Goal: Task Accomplishment & Management: Manage account settings

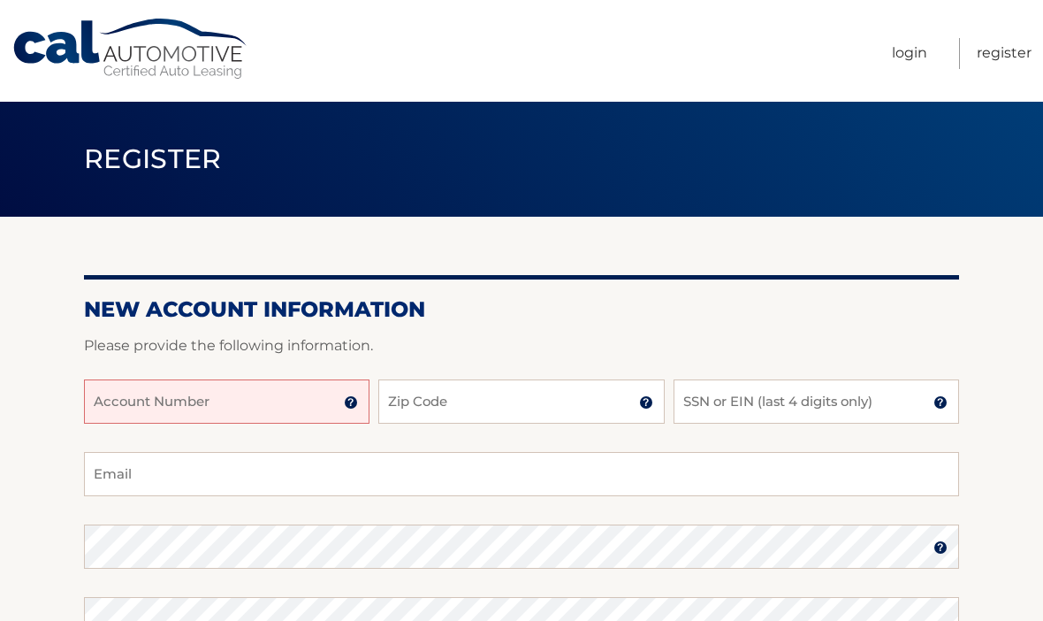
click at [360, 402] on input "Account Number" at bounding box center [227, 401] width 286 height 44
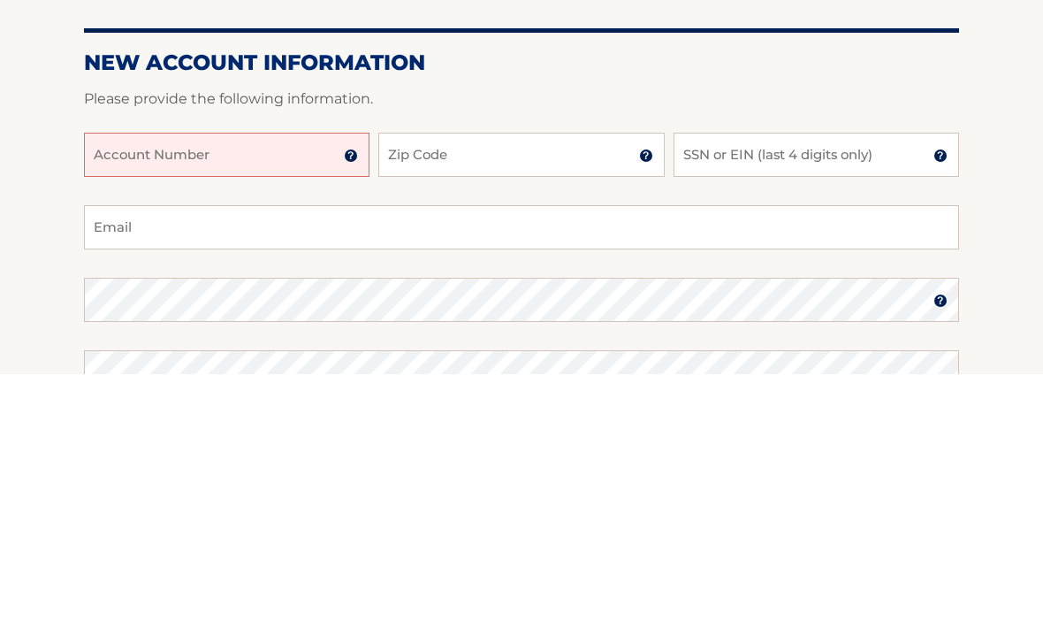
click at [345, 395] on img at bounding box center [351, 402] width 14 height 14
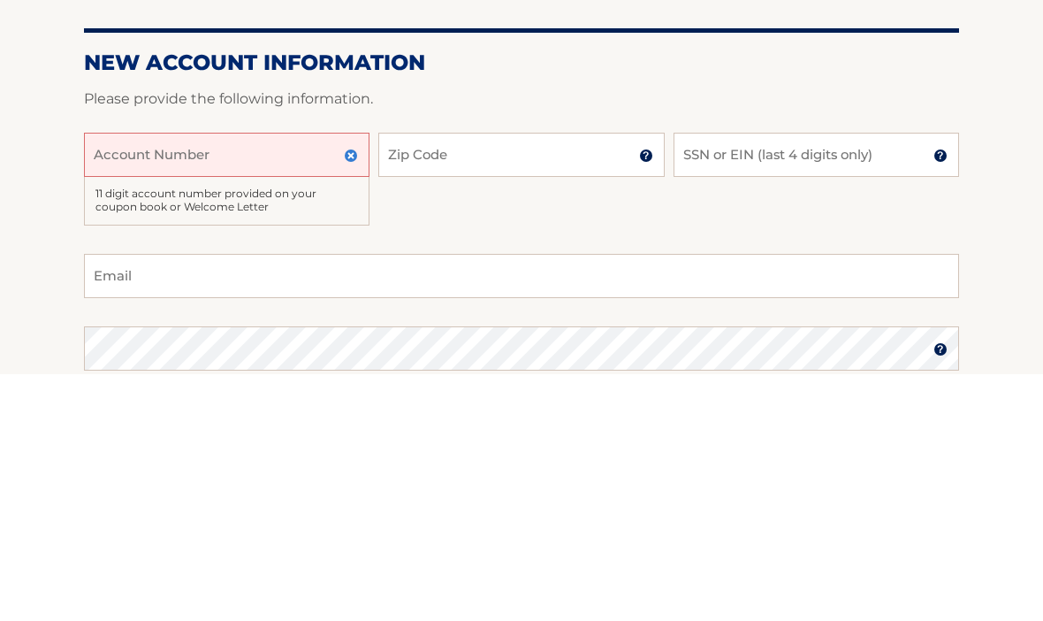
scroll to position [247, 0]
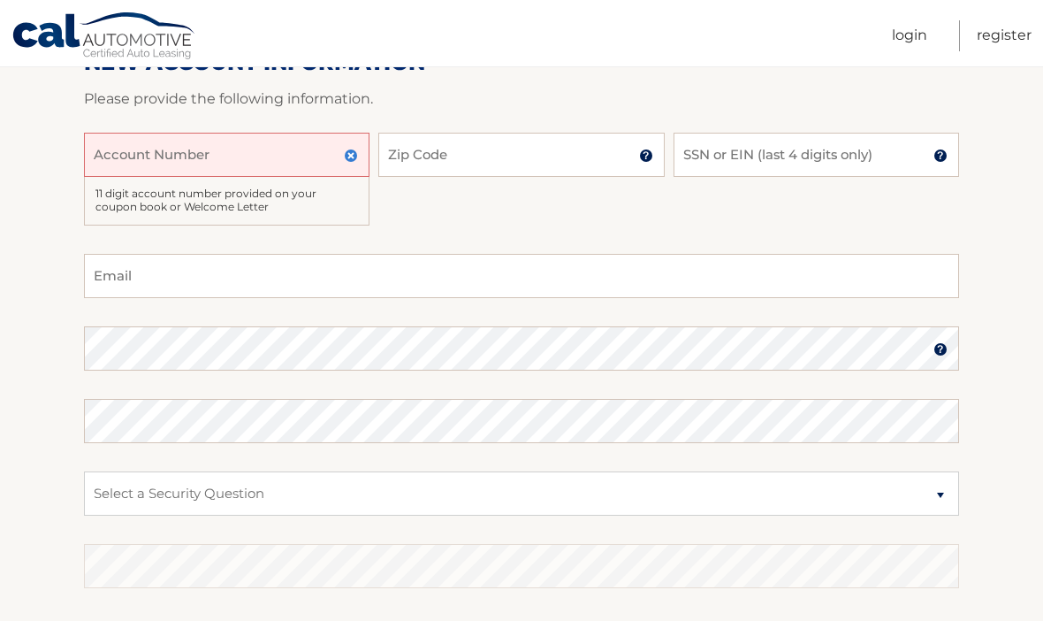
click at [415, 226] on div "Account Number 11 digit account number provided on your coupon book or Welcome …" at bounding box center [521, 193] width 875 height 121
click at [168, 136] on input "Account Number" at bounding box center [227, 155] width 286 height 44
type input "5"
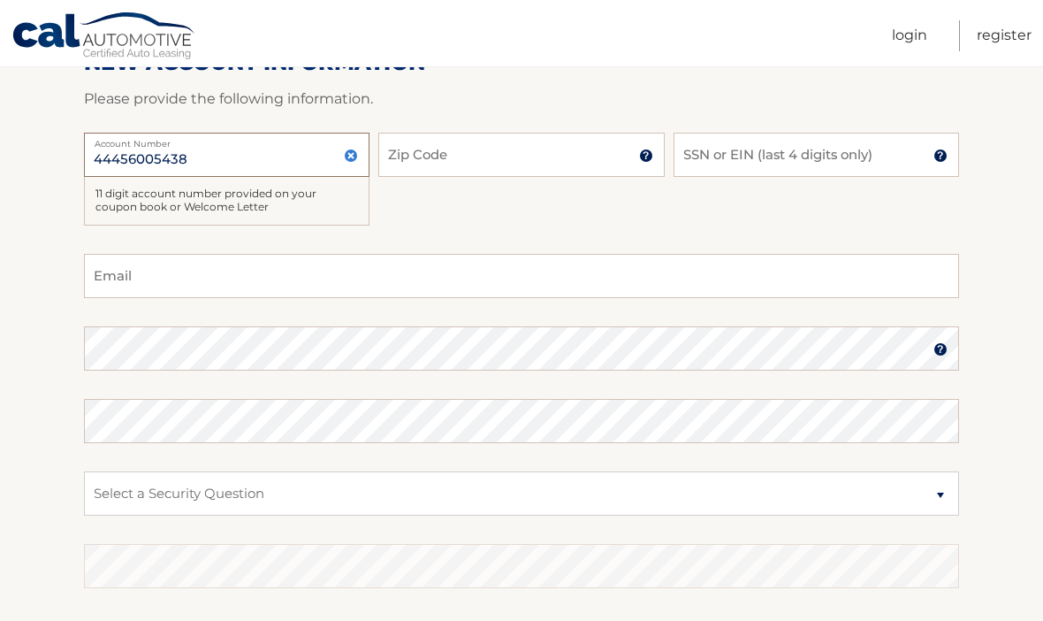
type input "44456005438"
click at [519, 171] on input "Zip Code" at bounding box center [521, 155] width 286 height 44
type input "10308"
click at [804, 164] on input "SSN or EIN (last 4 digits only)" at bounding box center [817, 155] width 286 height 44
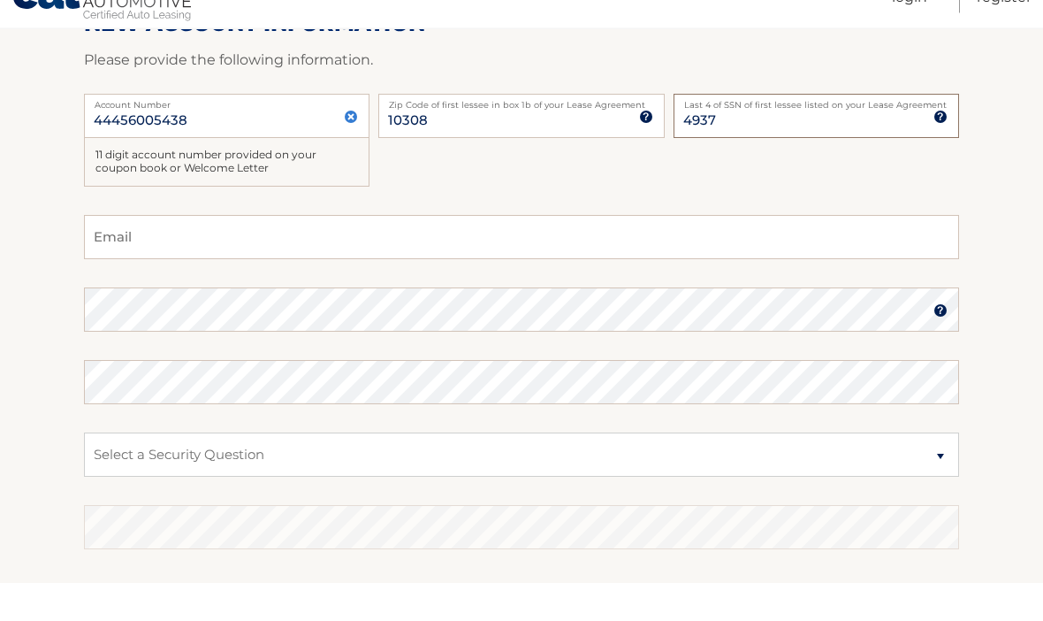
type input "4937"
click at [312, 254] on input "Email" at bounding box center [521, 276] width 875 height 44
type input "lcp0404@gmail.com"
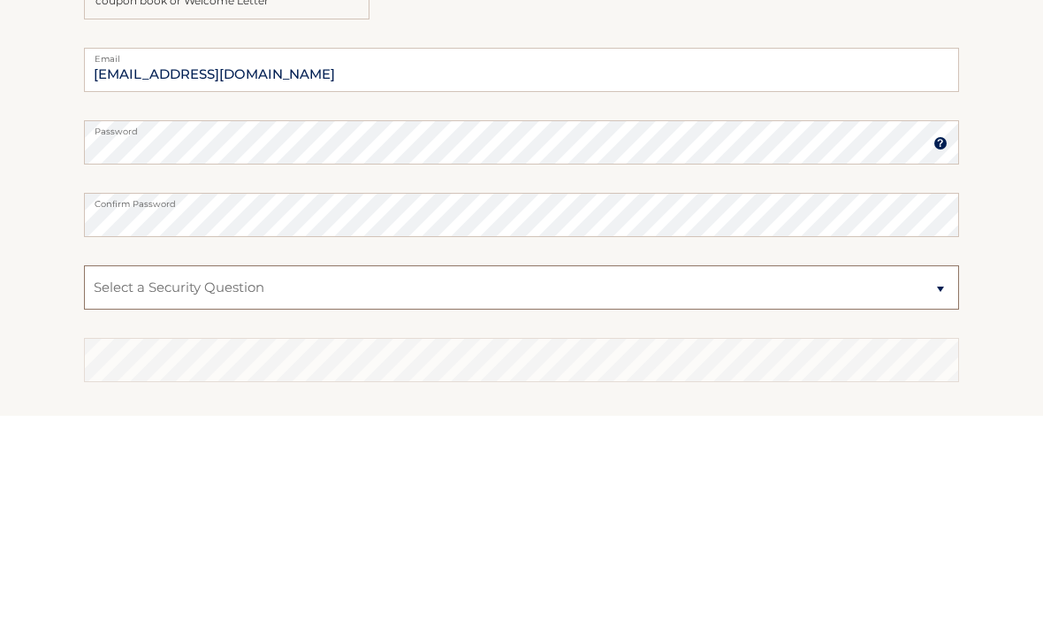
click at [389, 471] on select "Select a Security Question What was the name of your elementary school? What is…" at bounding box center [521, 493] width 875 height 44
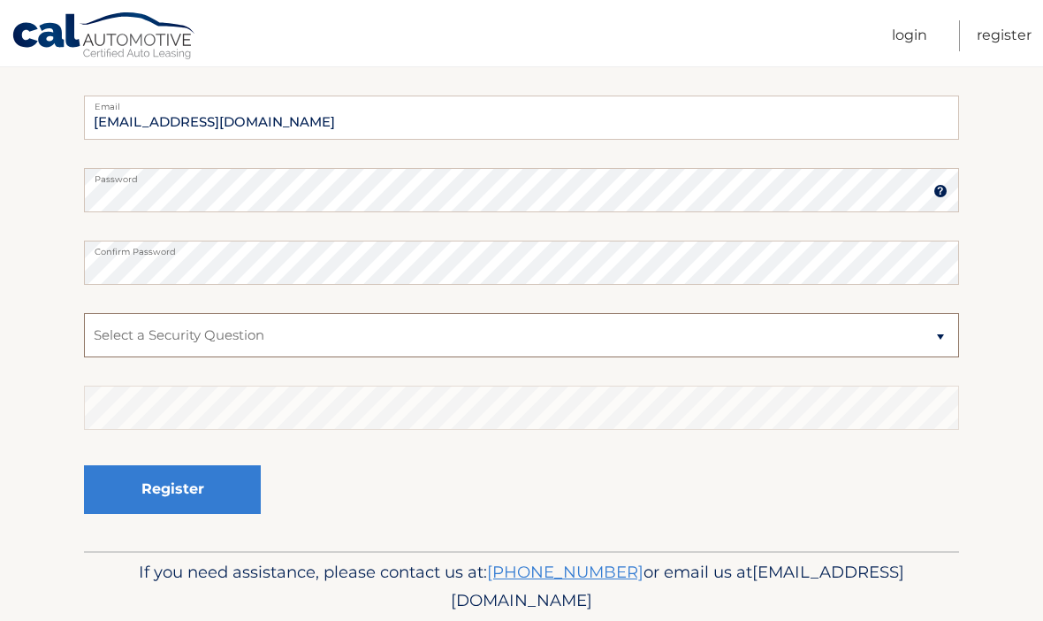
select select "2"
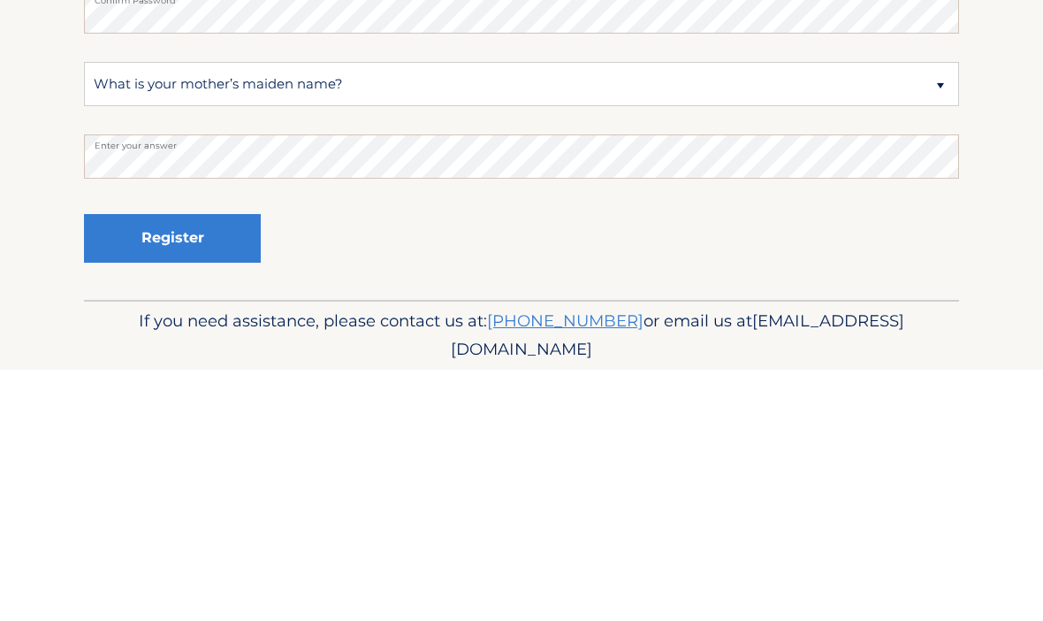
click at [192, 465] on button "Register" at bounding box center [172, 489] width 177 height 49
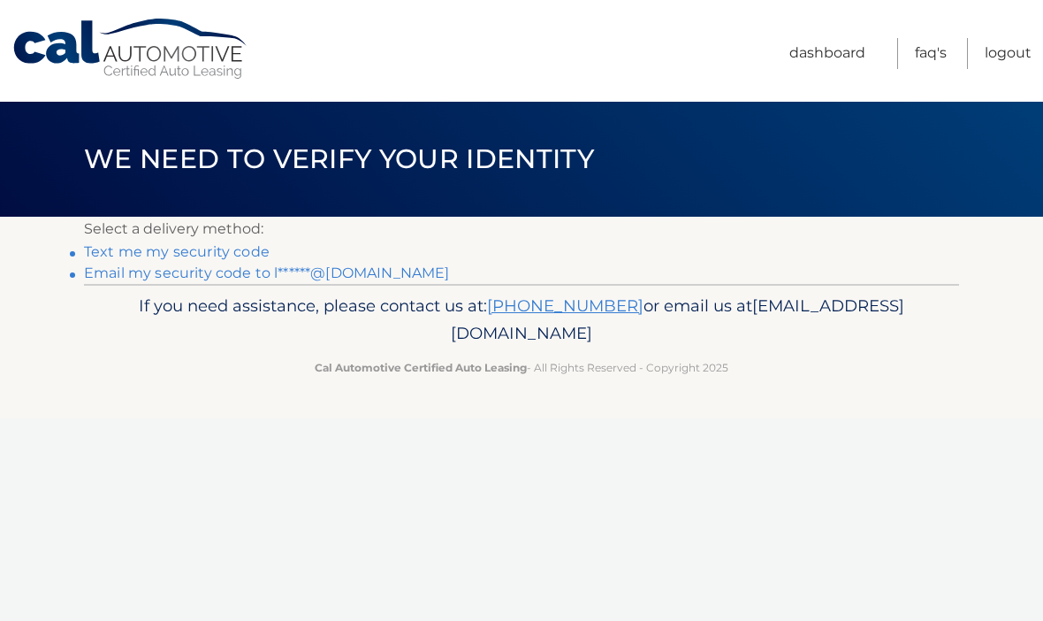
click at [164, 441] on div "Cal Automotive Menu Dashboard FAQ's Logout ×" at bounding box center [521, 310] width 1043 height 621
click at [244, 243] on link "Text me my security code" at bounding box center [177, 251] width 186 height 17
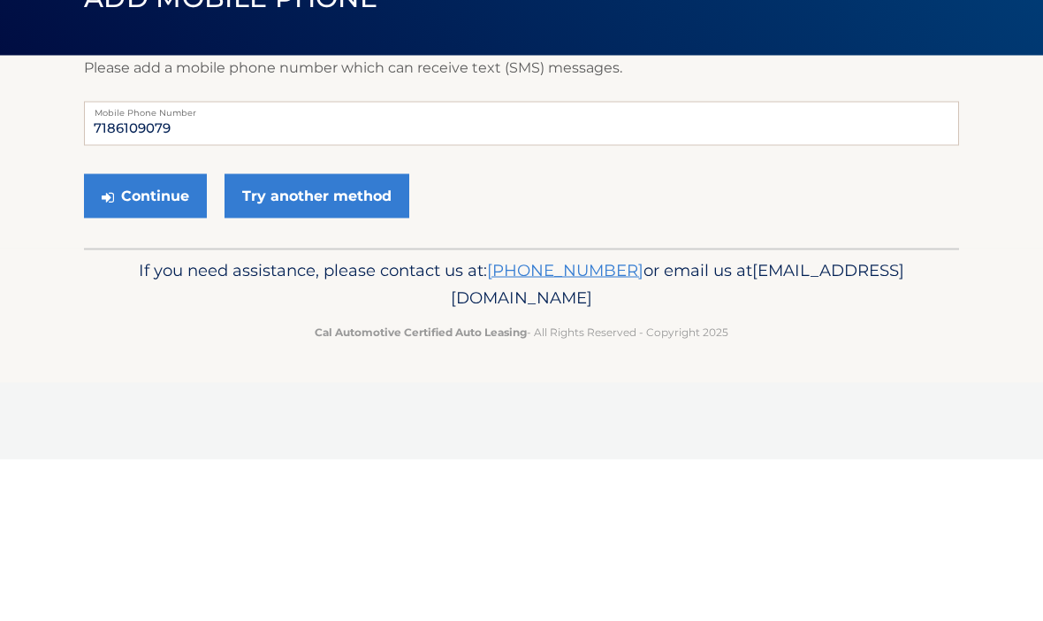
click at [141, 335] on button "Continue" at bounding box center [145, 357] width 123 height 44
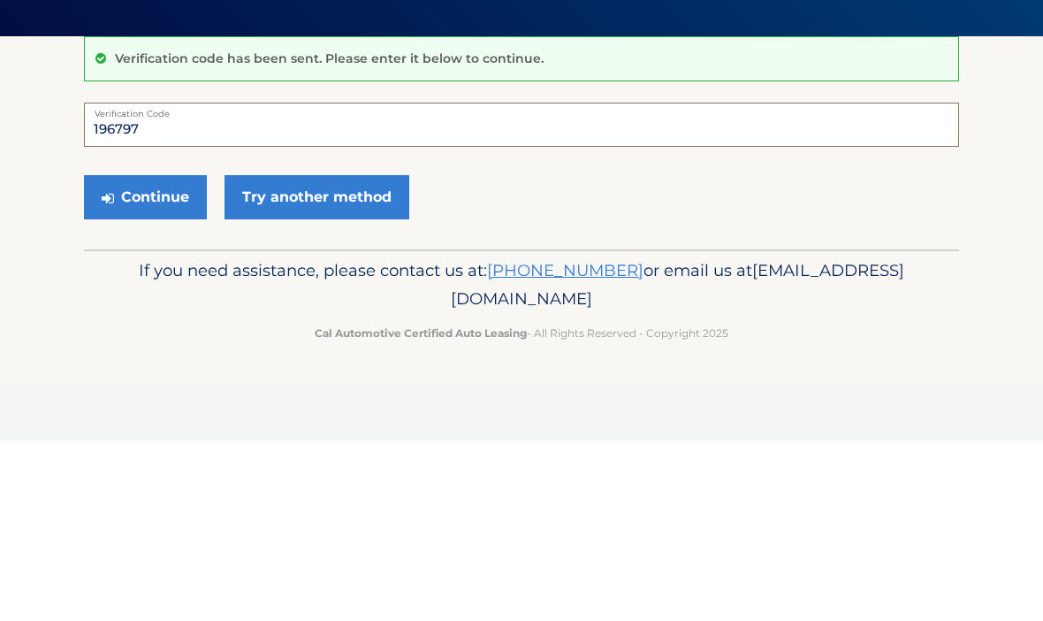
type input "196797"
click at [162, 355] on button "Continue" at bounding box center [145, 377] width 123 height 44
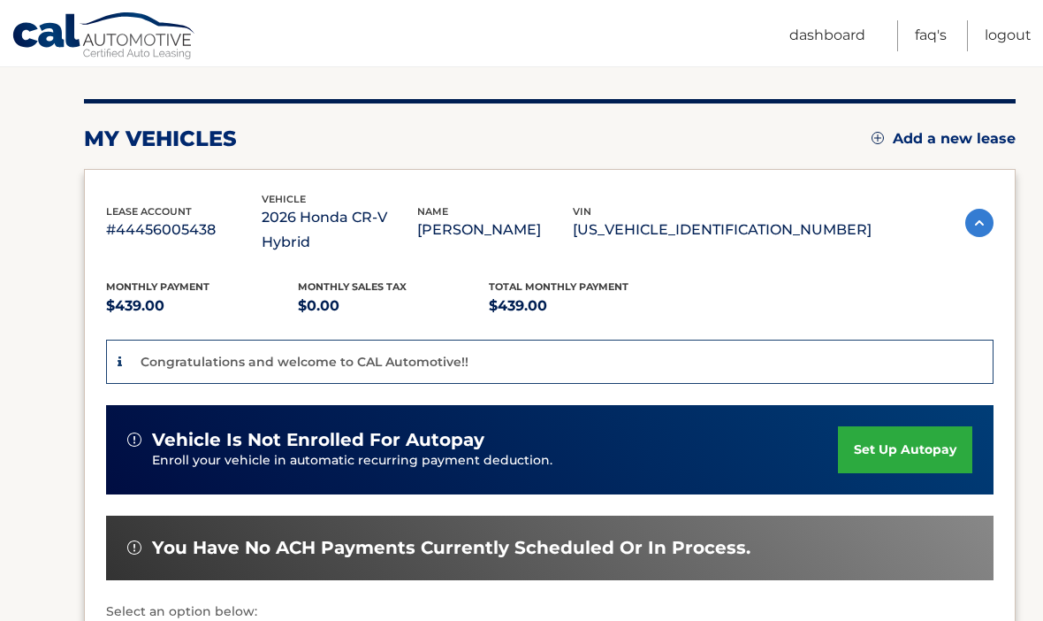
scroll to position [228, 0]
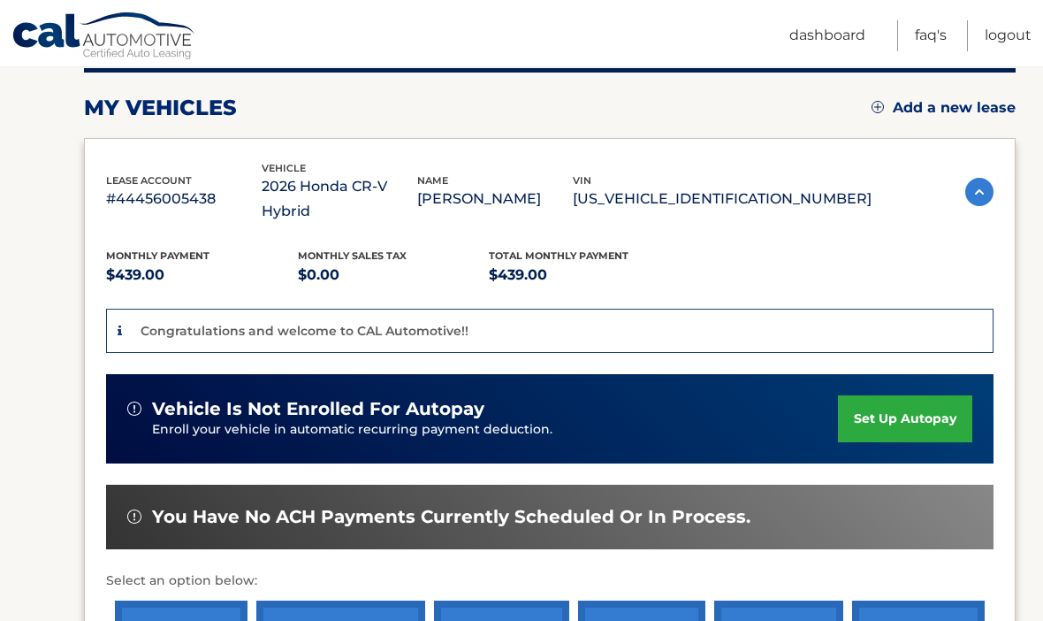
click at [932, 404] on link "set up autopay" at bounding box center [905, 418] width 134 height 47
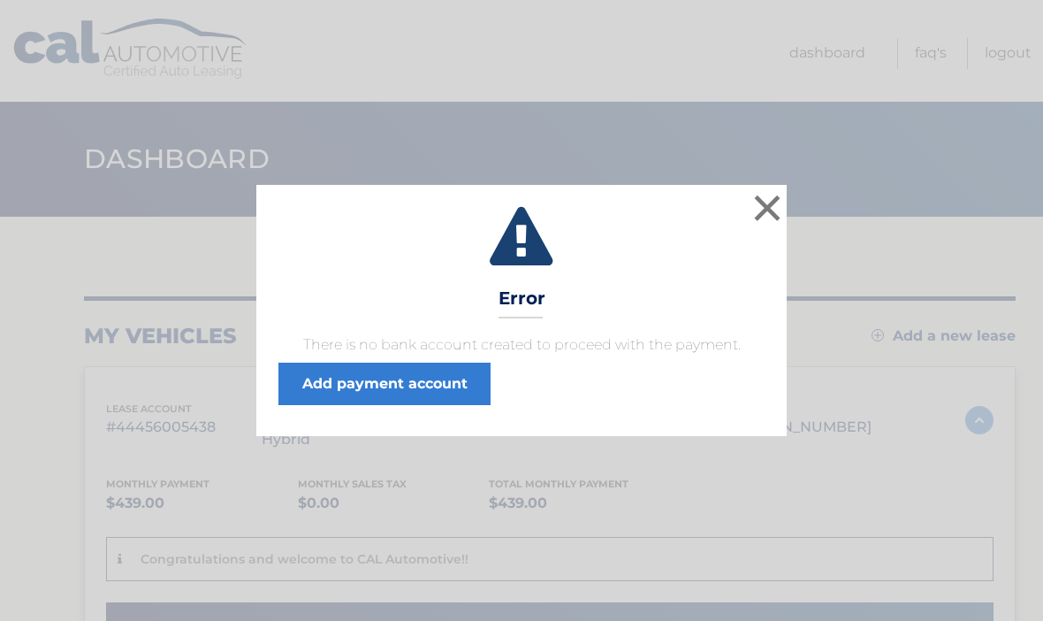
click at [374, 403] on link "Add payment account" at bounding box center [384, 383] width 212 height 42
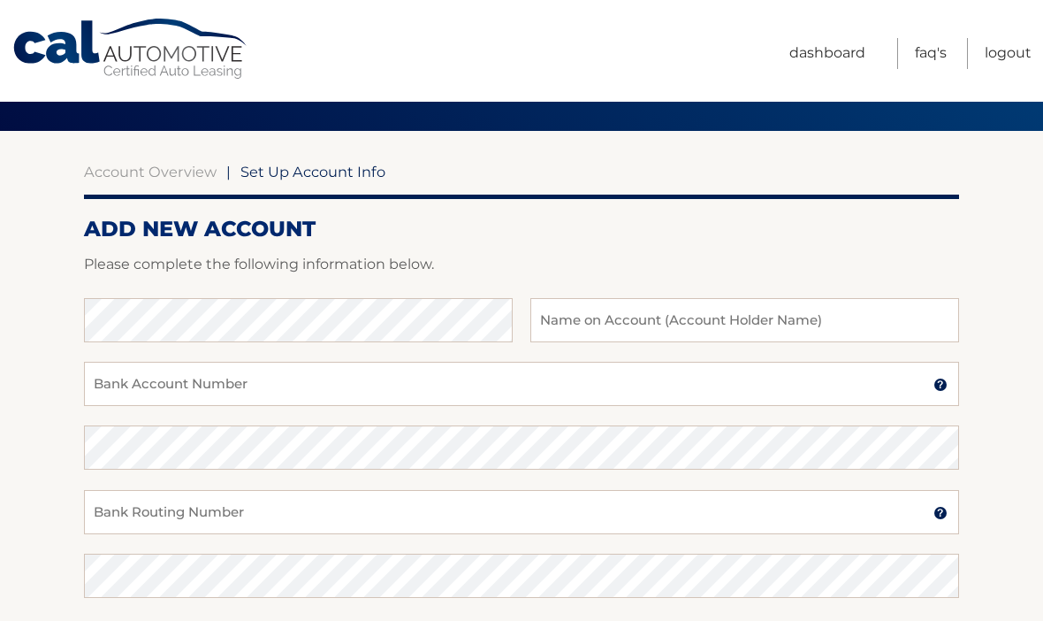
scroll to position [102, 0]
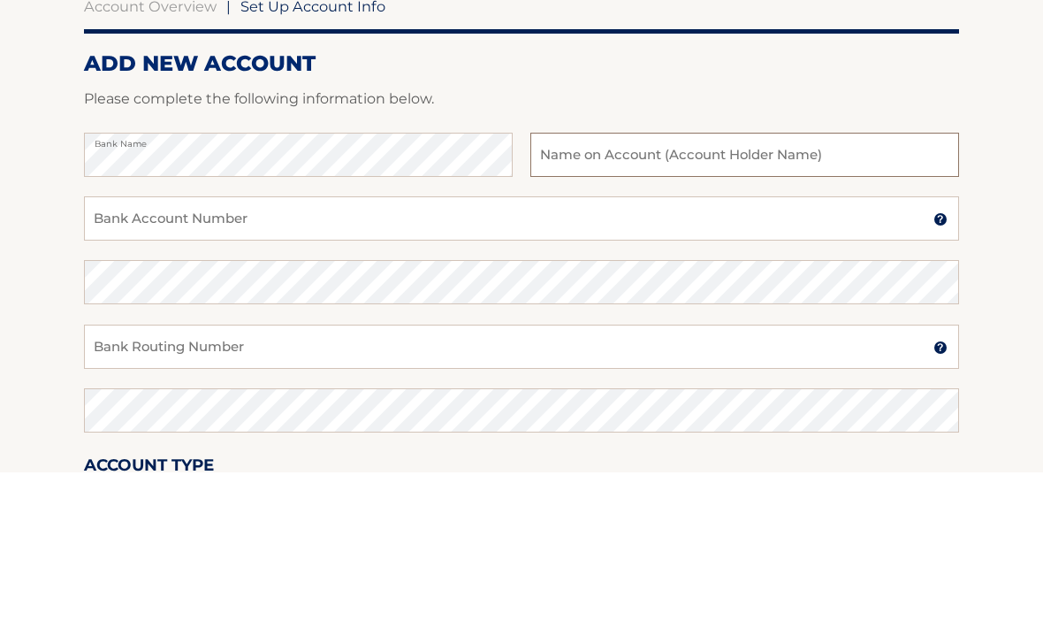
click at [782, 282] on input "text" at bounding box center [744, 304] width 429 height 44
type input "[PERSON_NAME]"
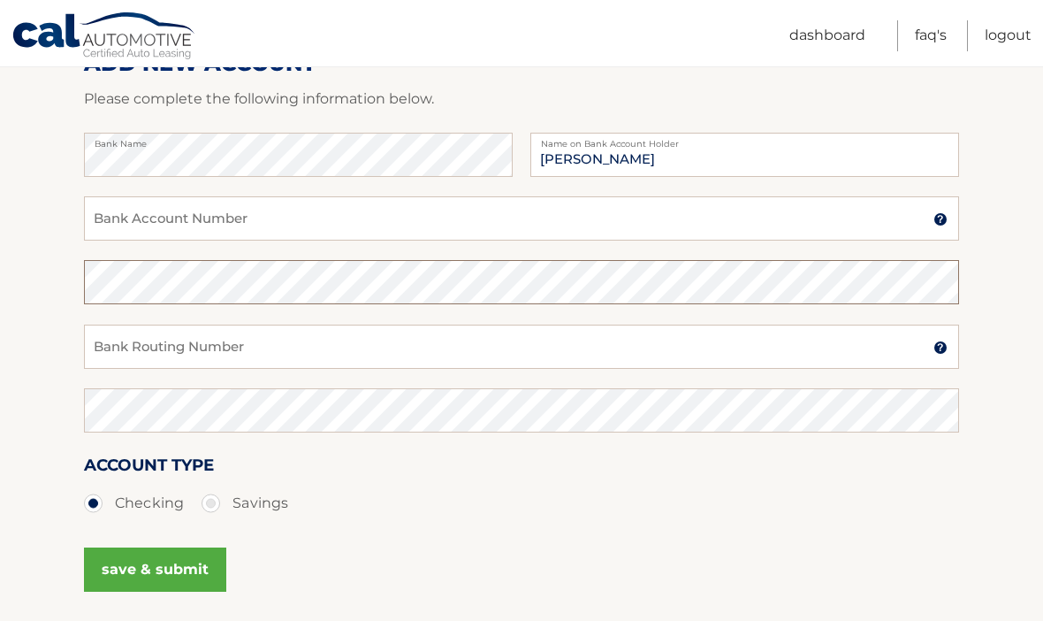
scroll to position [250, 0]
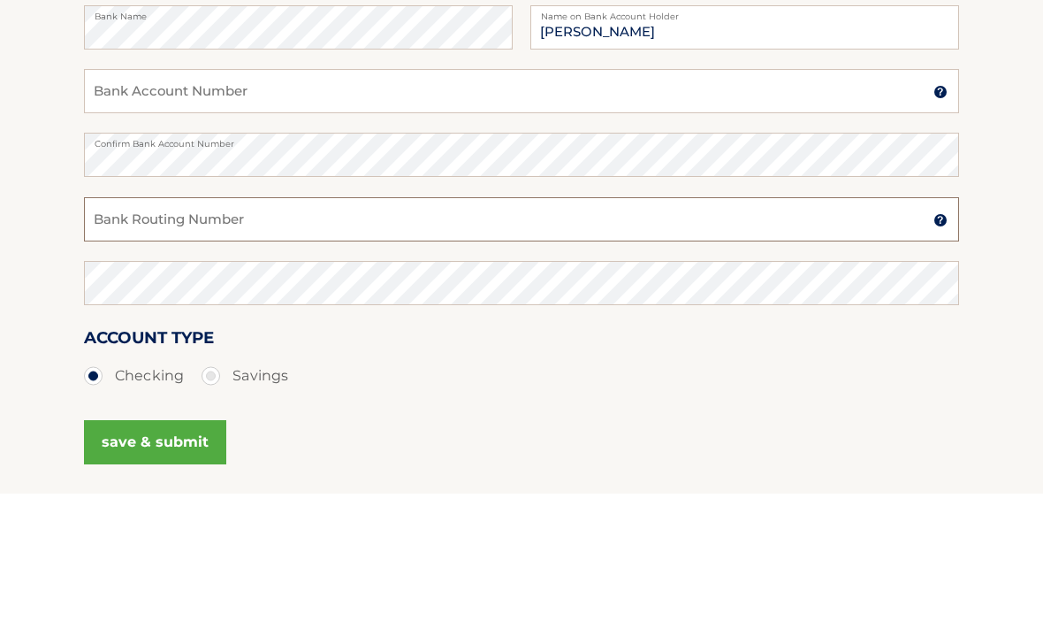
click at [252, 325] on input "Bank Routing Number" at bounding box center [521, 347] width 875 height 44
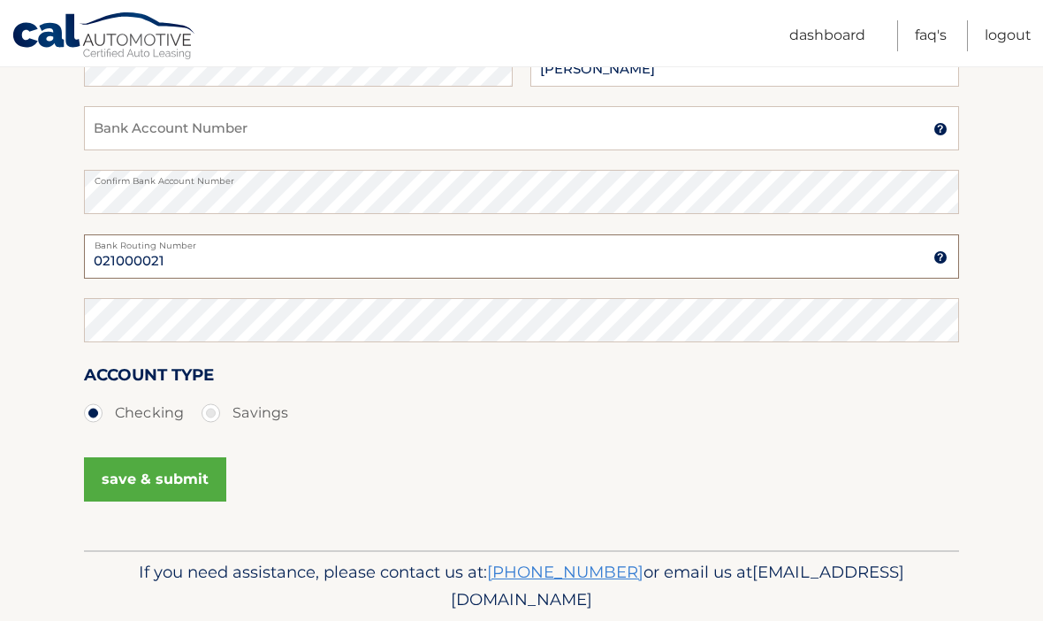
type input "021000021"
click at [189, 489] on button "save & submit" at bounding box center [155, 479] width 142 height 44
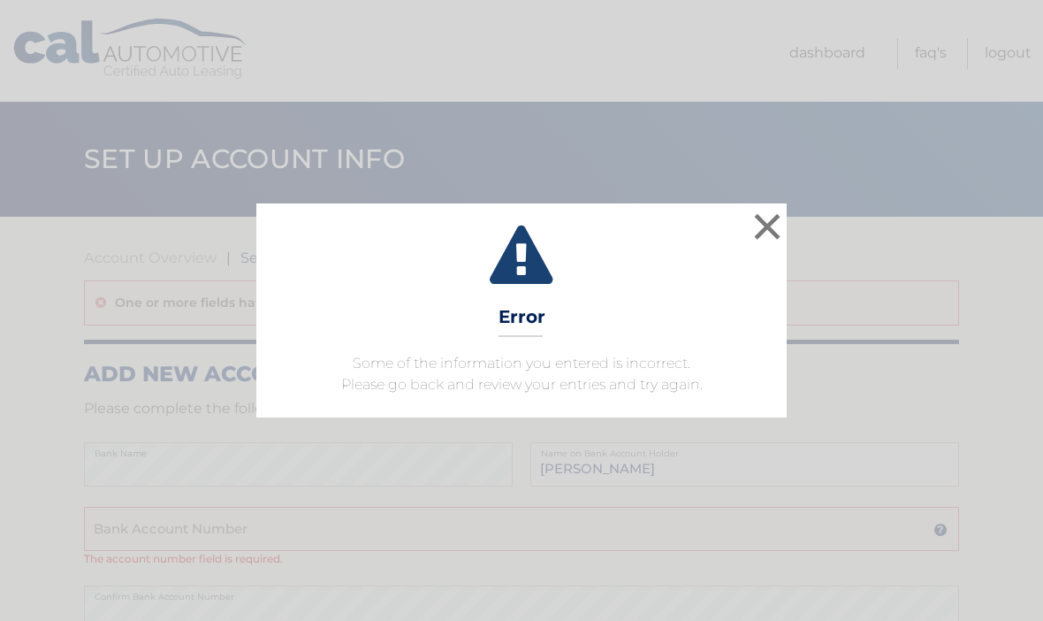
click at [773, 229] on button "×" at bounding box center [767, 226] width 35 height 35
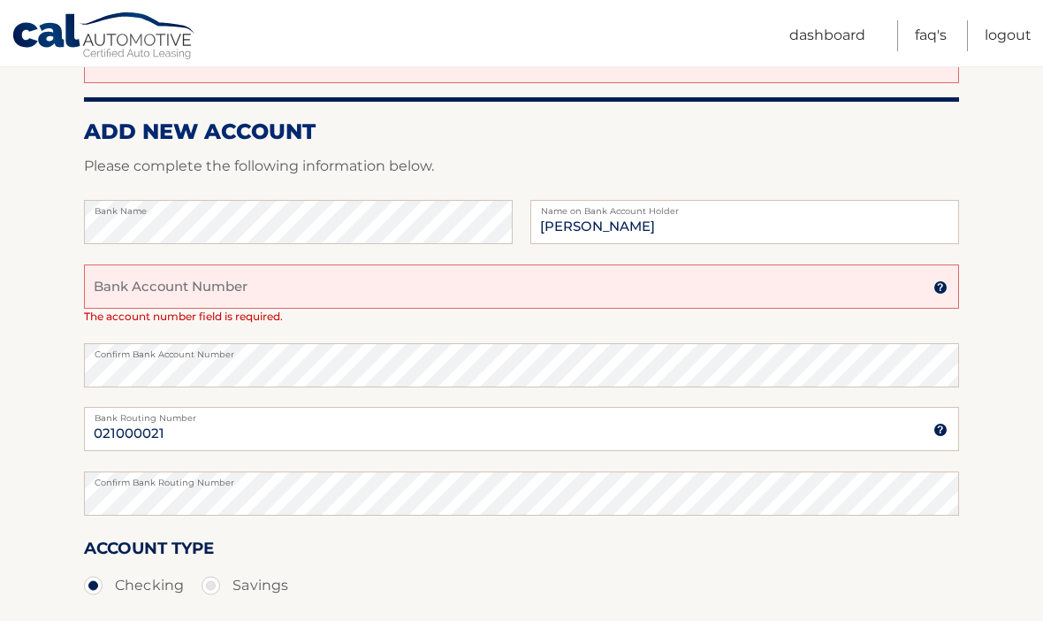
scroll to position [242, 0]
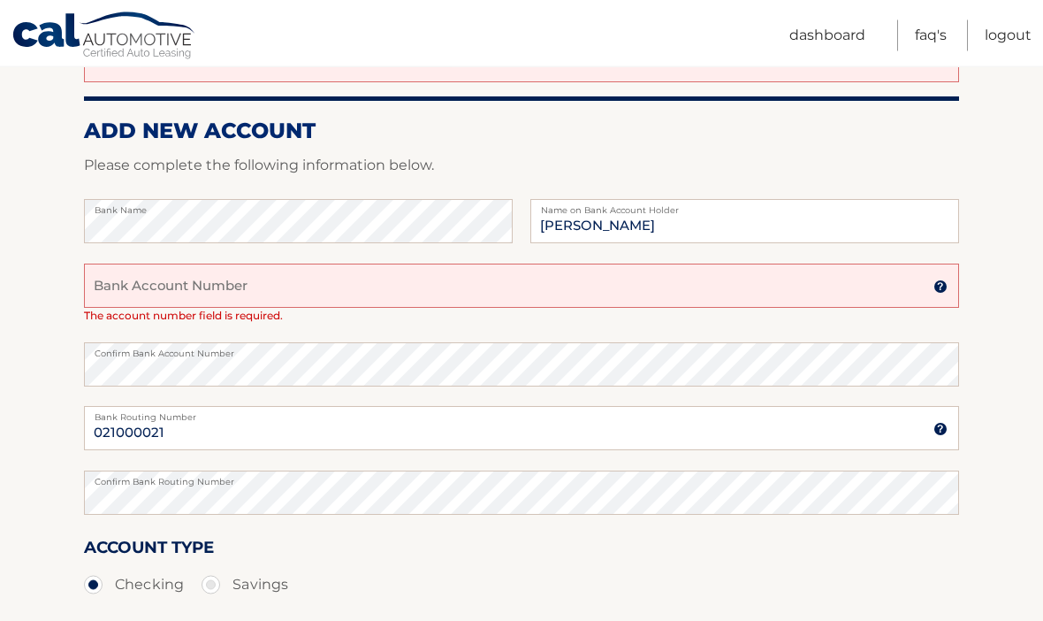
click at [259, 301] on input "Bank Account Number" at bounding box center [521, 286] width 875 height 44
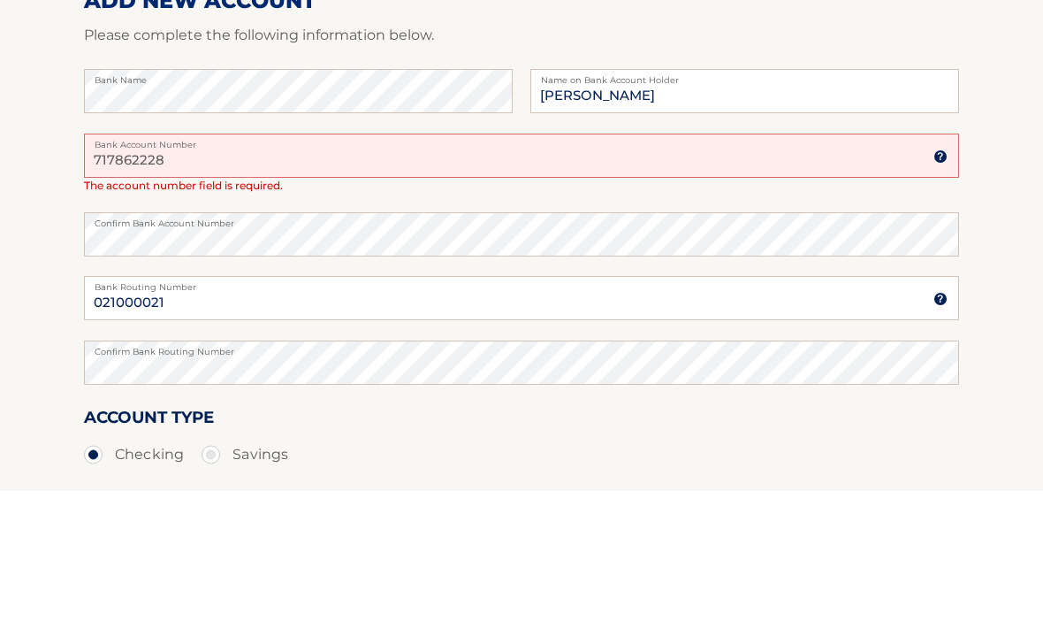
scroll to position [373, 0]
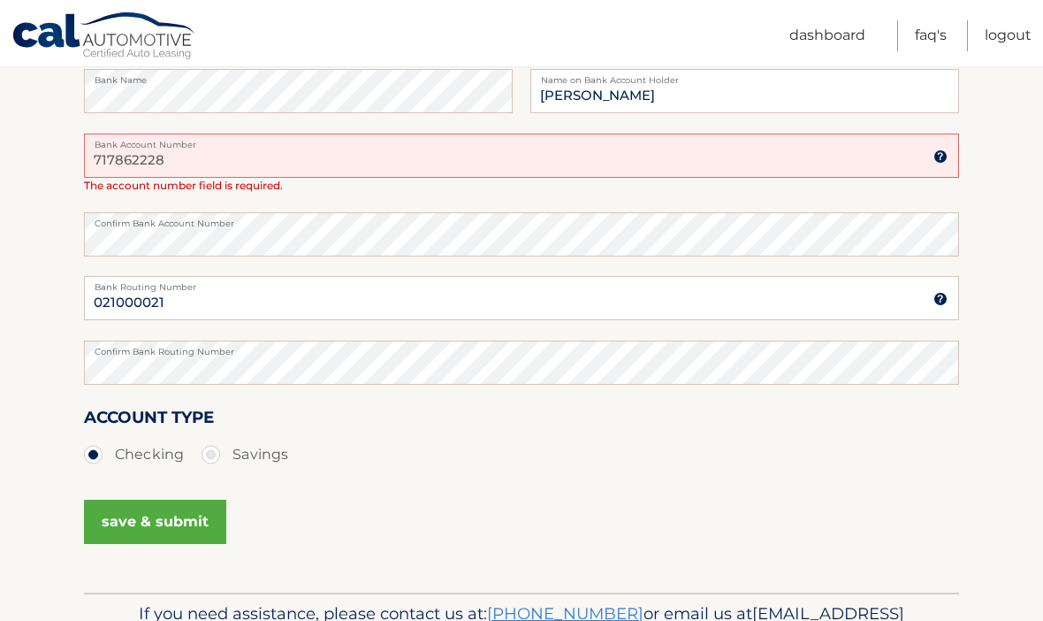
type input "717862228"
click at [164, 533] on button "save & submit" at bounding box center [155, 521] width 142 height 44
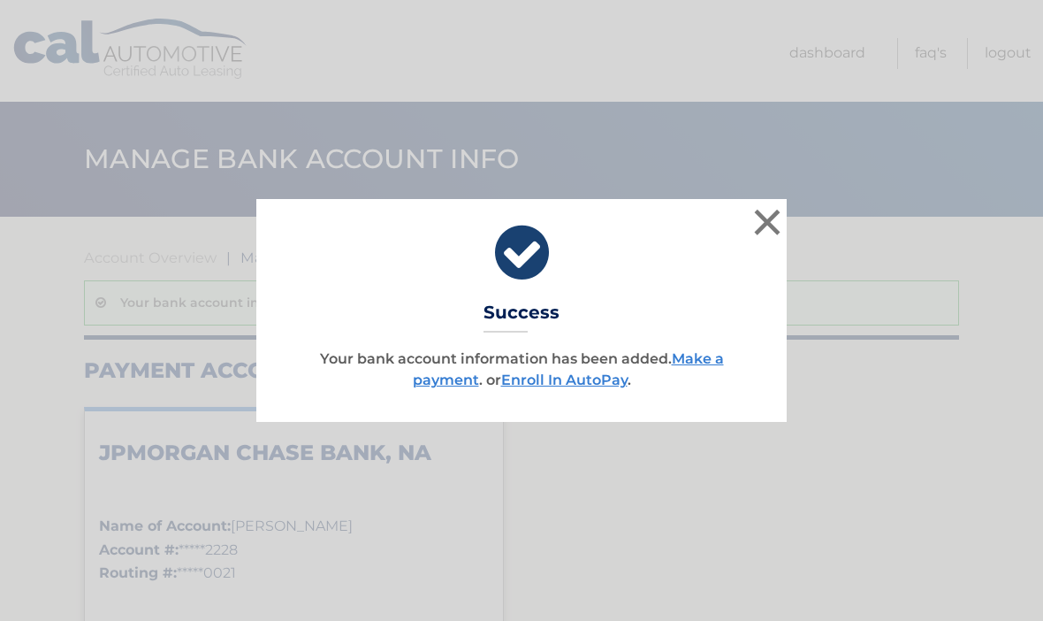
click at [765, 217] on button "×" at bounding box center [767, 221] width 35 height 35
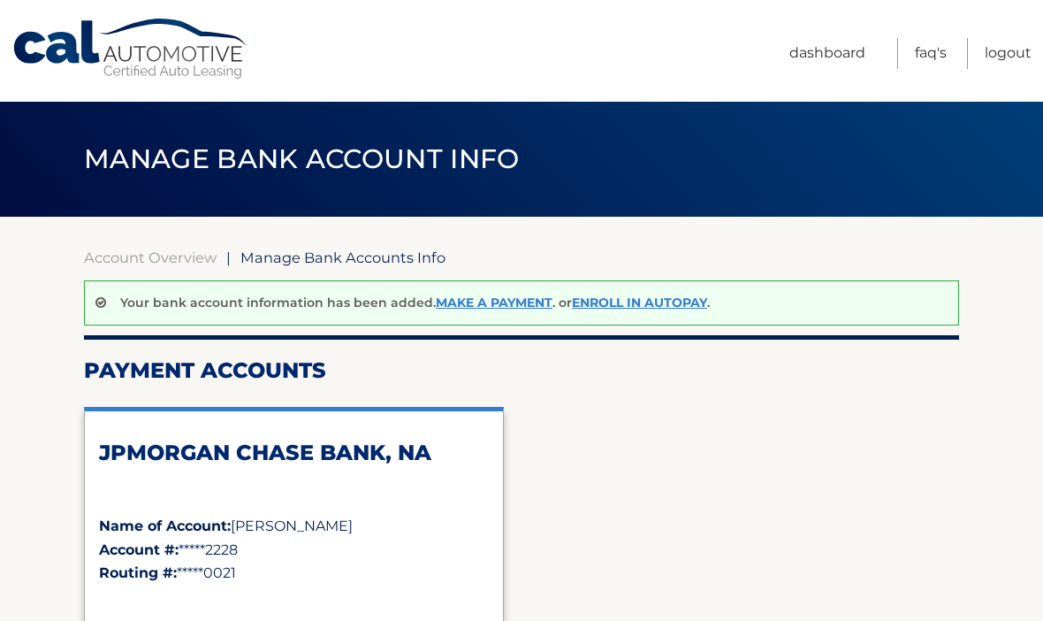
click at [490, 300] on link "Make a payment" at bounding box center [494, 302] width 117 height 16
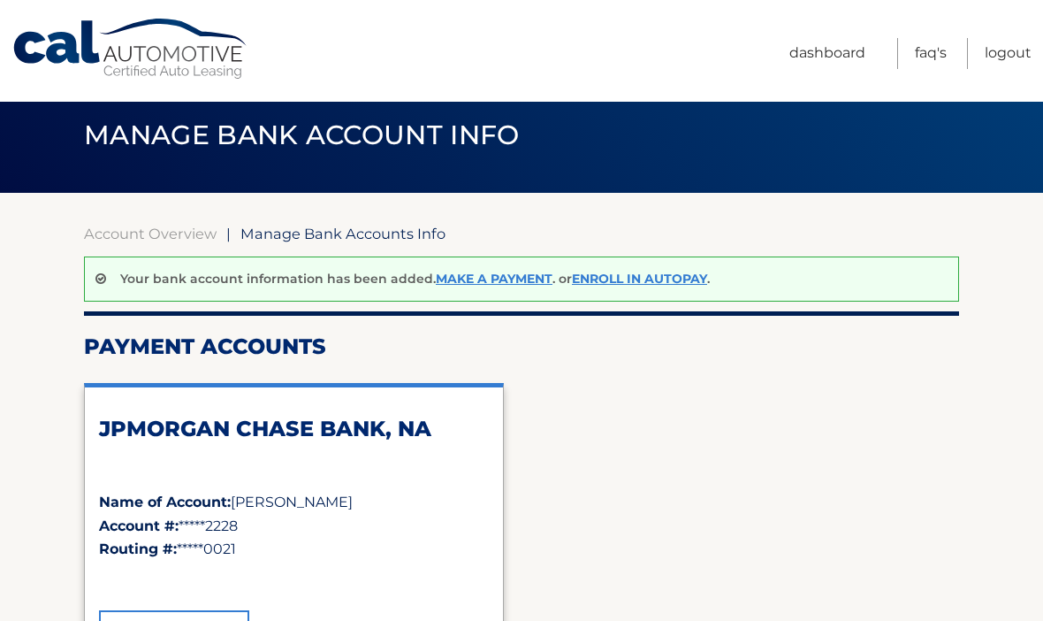
scroll to position [30, 0]
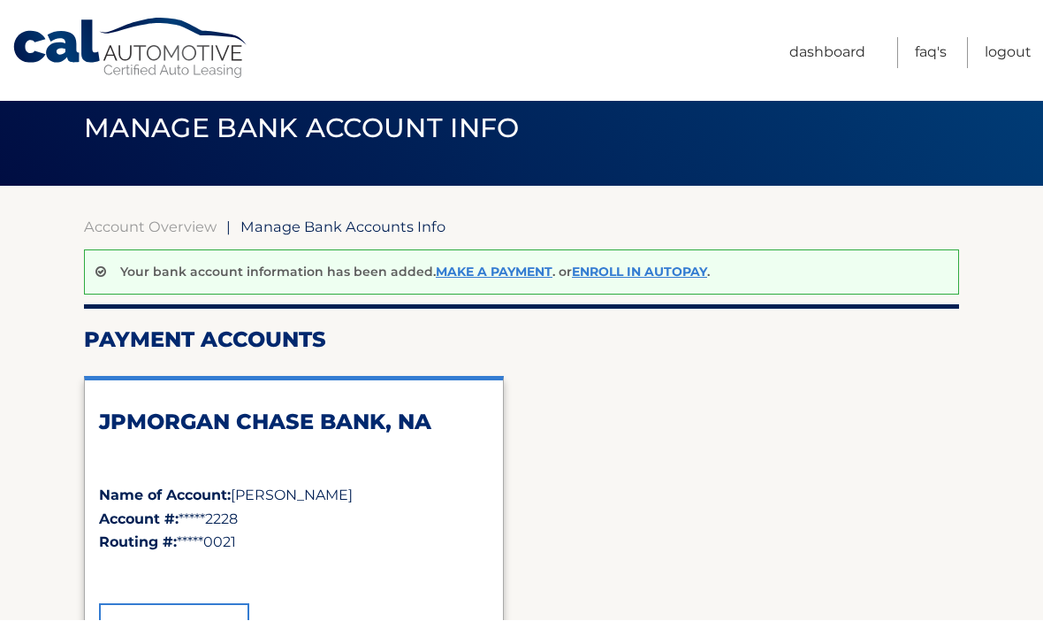
click at [659, 268] on link "Enroll In AutoPay" at bounding box center [639, 272] width 135 height 16
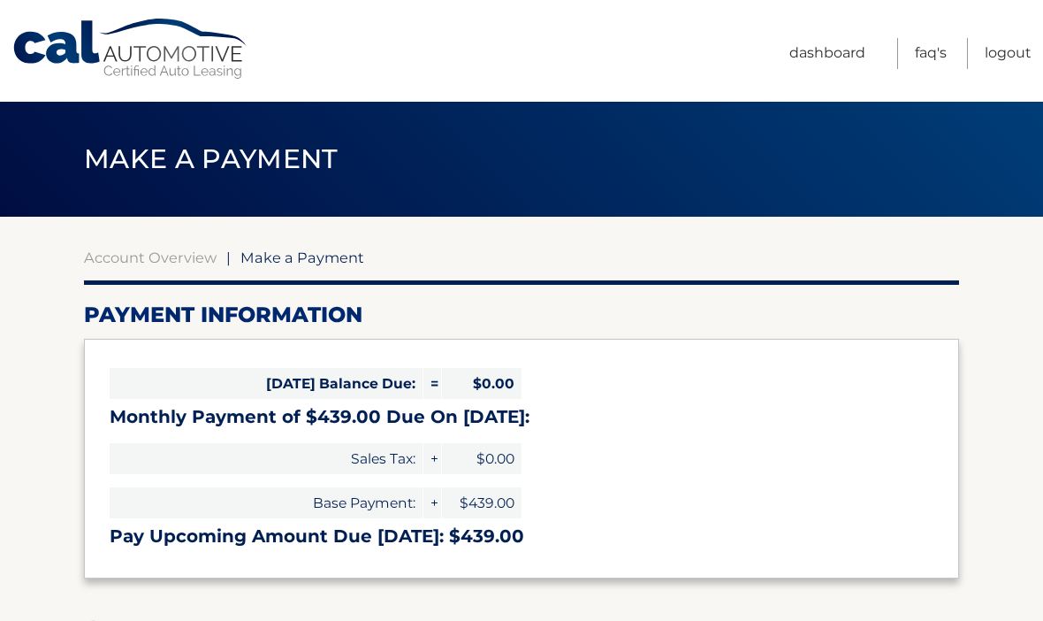
select select "Zjc5Zjk2ZTgtNTlkMi00NzkxLTllYzEtOWFjM2EwZTVhYzIw"
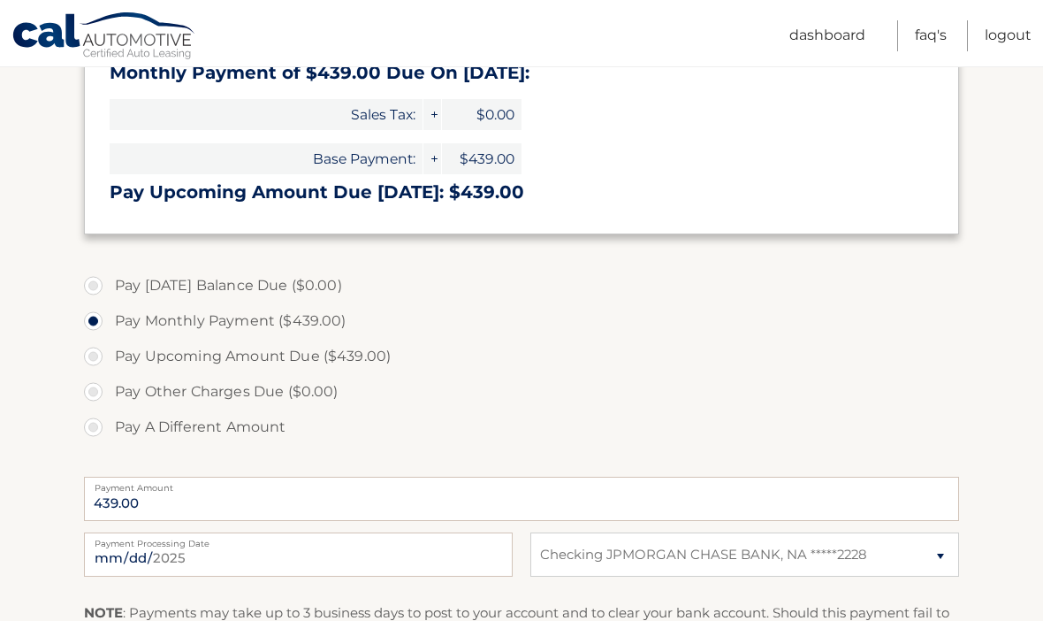
scroll to position [199, 0]
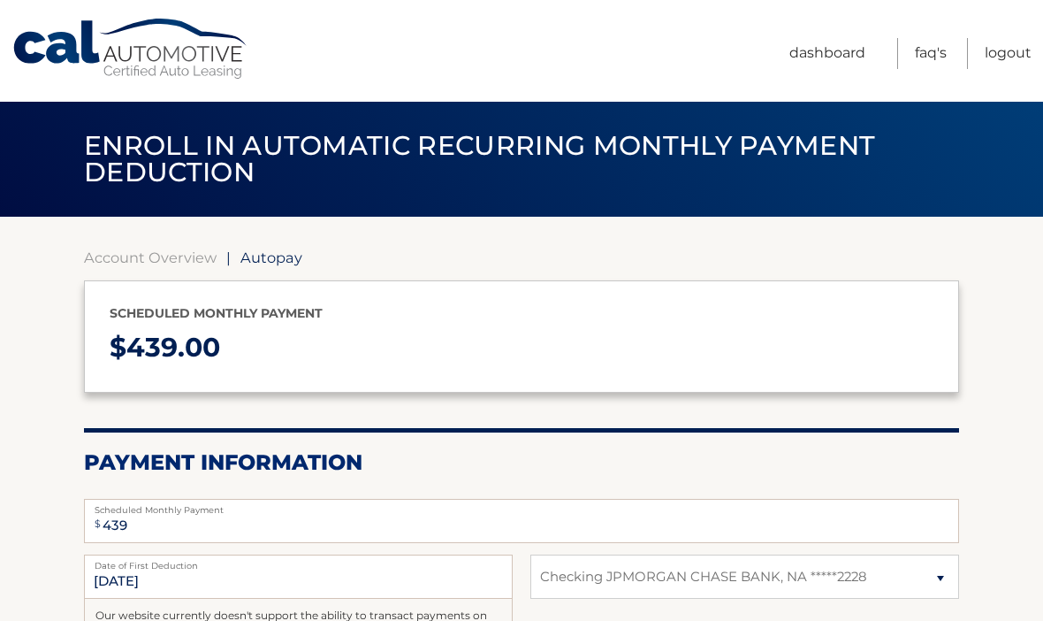
select select "Zjc5Zjk2ZTgtNTlkMi00NzkxLTllYzEtOWFjM2EwZTVhYzIw"
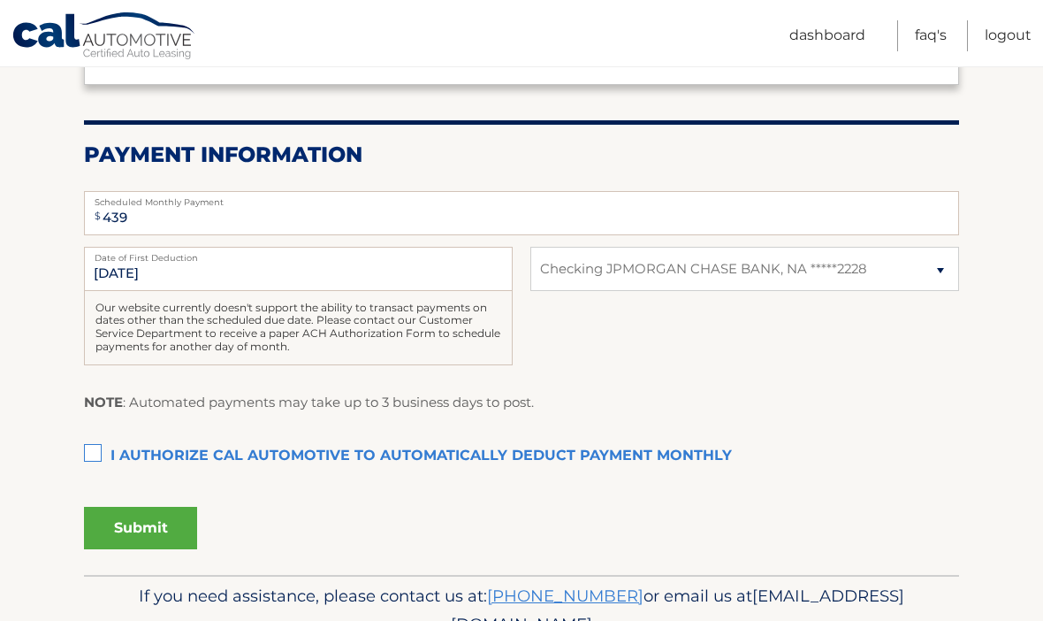
scroll to position [329, 0]
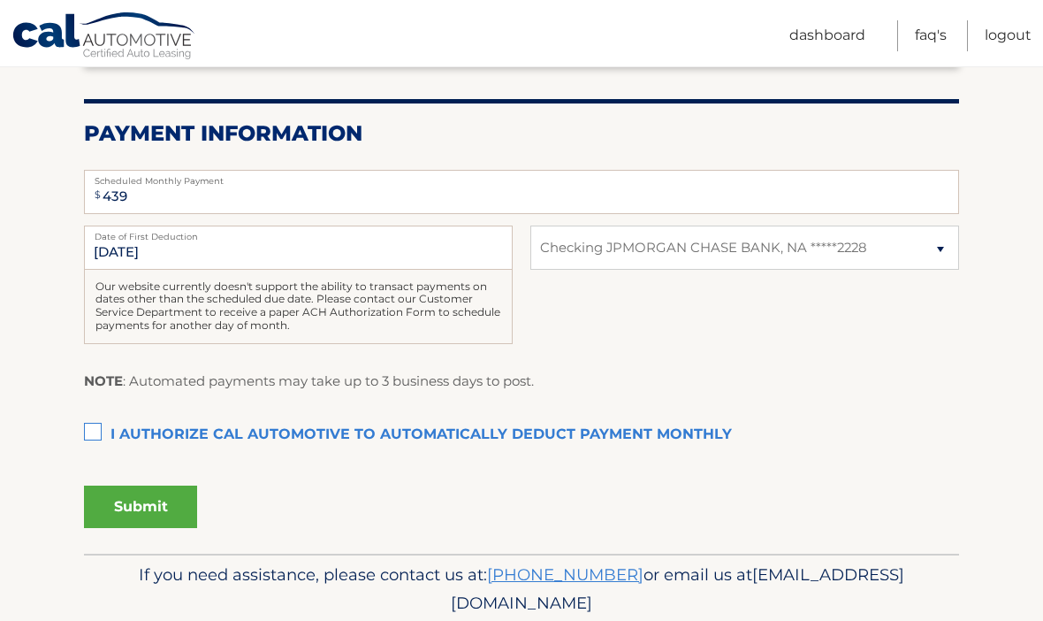
click at [95, 438] on label "I authorize cal automotive to automatically deduct payment monthly This checkbo…" at bounding box center [521, 434] width 875 height 35
click at [0, 0] on input "I authorize cal automotive to automatically deduct payment monthly This checkbo…" at bounding box center [0, 0] width 0 height 0
click at [160, 512] on button "Submit" at bounding box center [140, 506] width 113 height 42
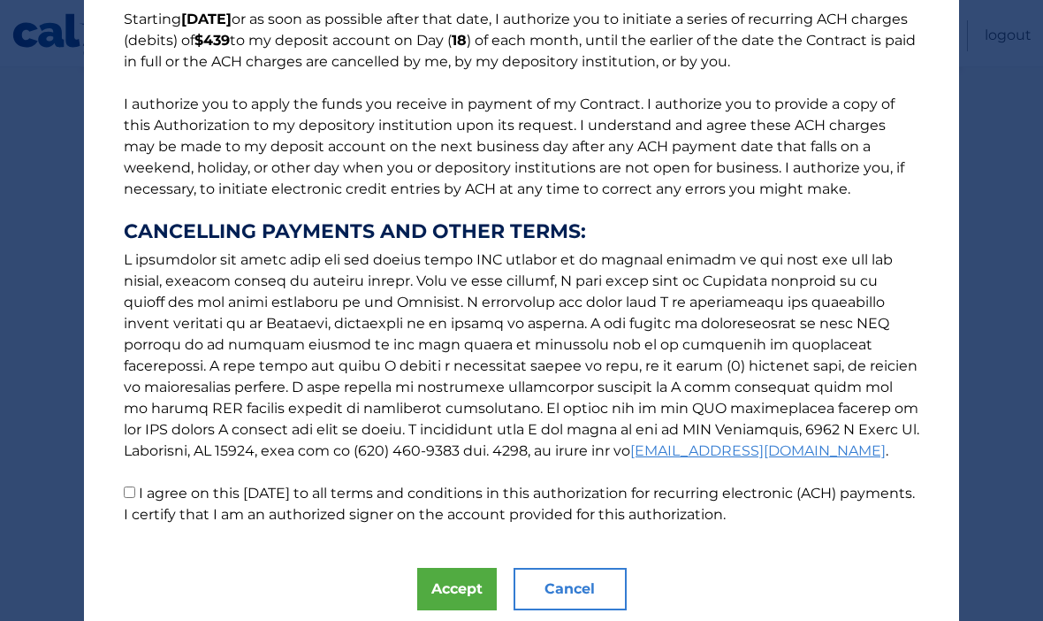
scroll to position [154, 0]
click at [450, 588] on button "Accept" at bounding box center [457, 589] width 80 height 42
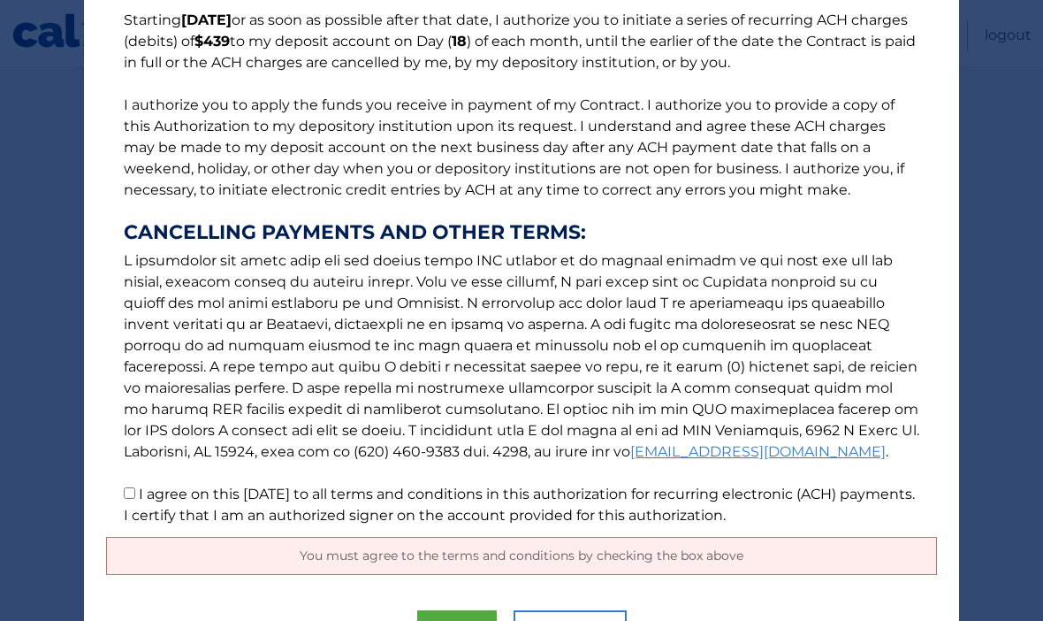
click at [142, 509] on label "I agree on this 09/06/2025 to all terms and conditions in this authorization fo…" at bounding box center [519, 504] width 791 height 38
click at [135, 499] on input "I agree on this 09/06/2025 to all terms and conditions in this authorization fo…" at bounding box center [129, 492] width 11 height 11
checkbox input "true"
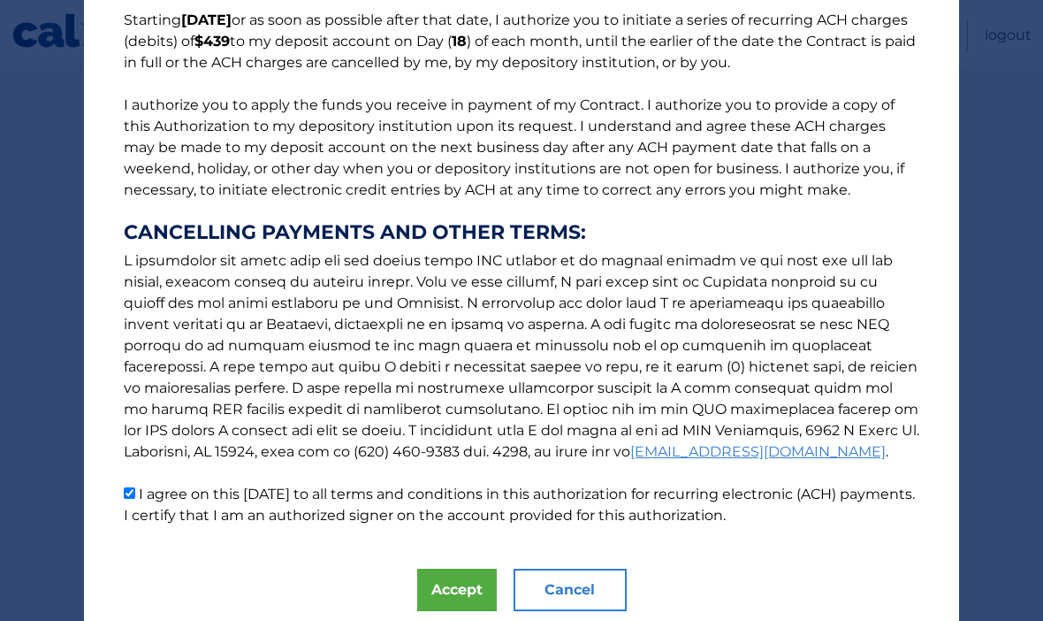
click at [454, 598] on button "Accept" at bounding box center [457, 589] width 80 height 42
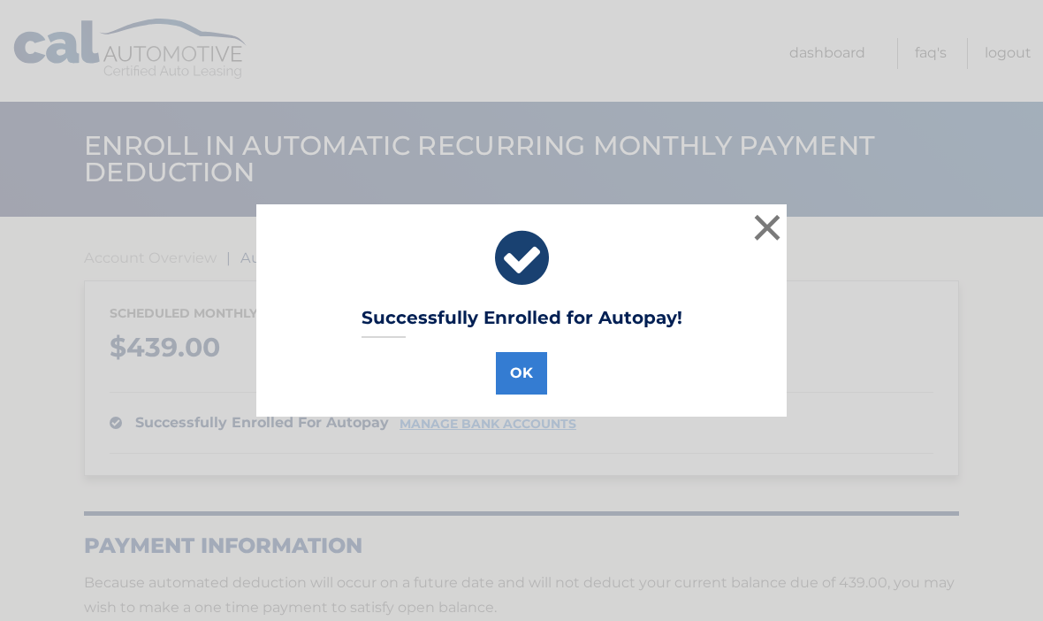
click at [529, 387] on button "OK" at bounding box center [521, 373] width 51 height 42
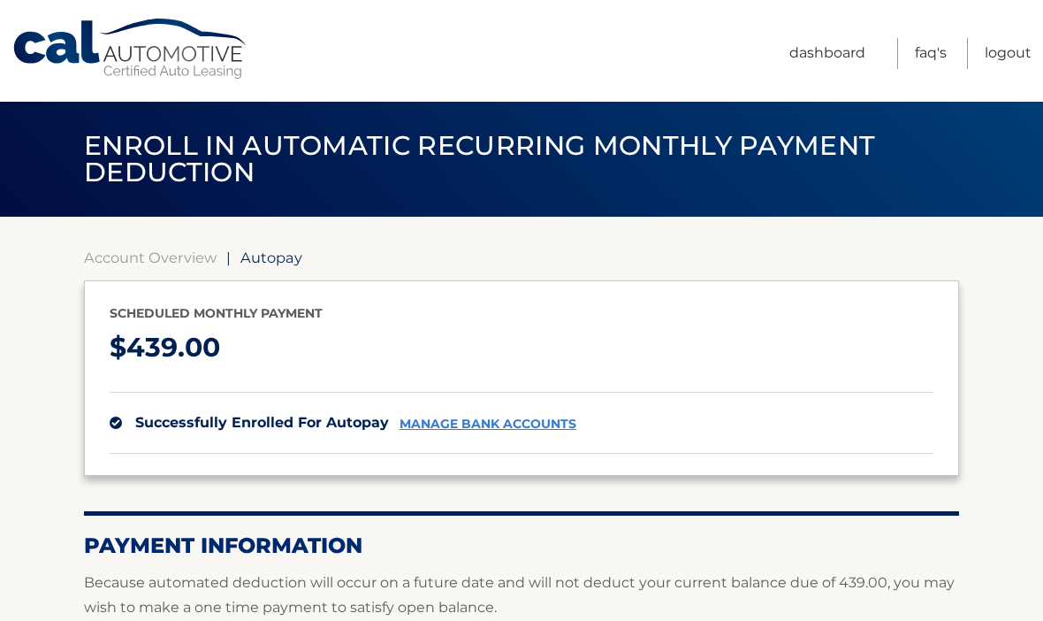
click at [174, 61] on link "Cal Automotive" at bounding box center [130, 49] width 239 height 63
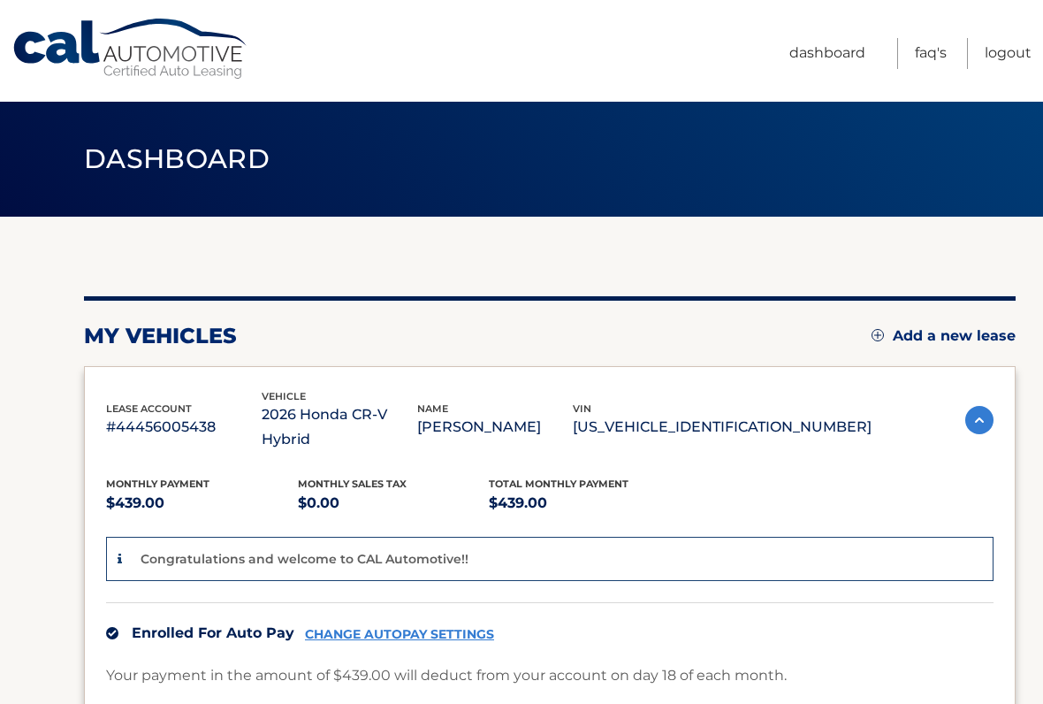
click at [1007, 54] on link "Logout" at bounding box center [1008, 53] width 47 height 31
